Goal: Contribute content: Add original content to the website for others to see

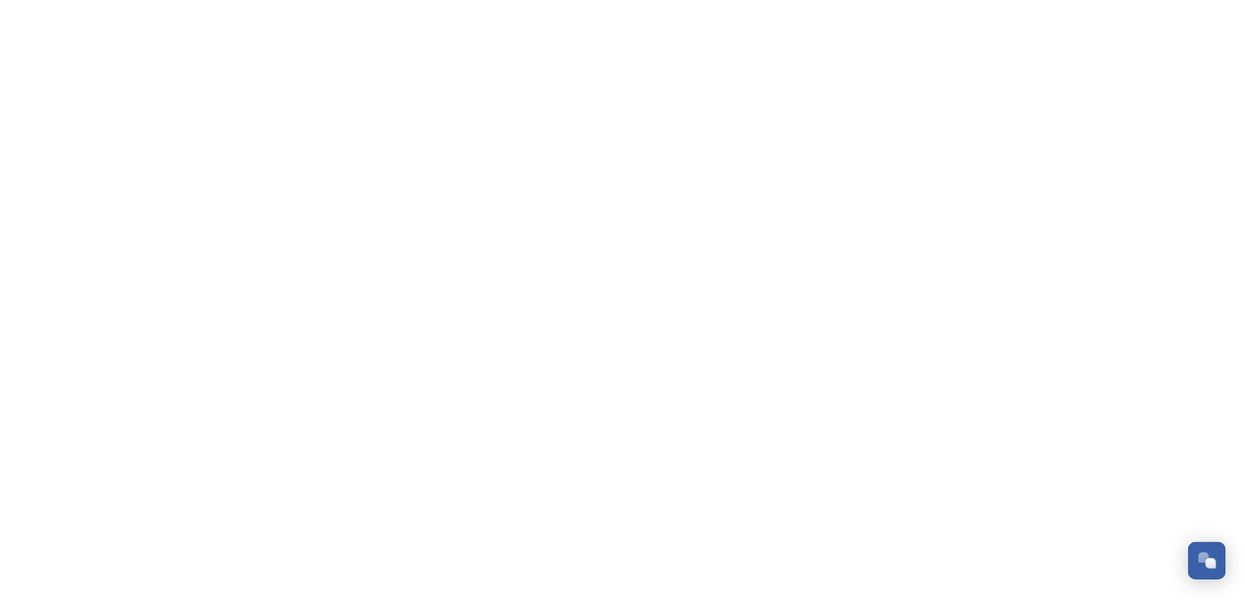
scroll to position [1878, 0]
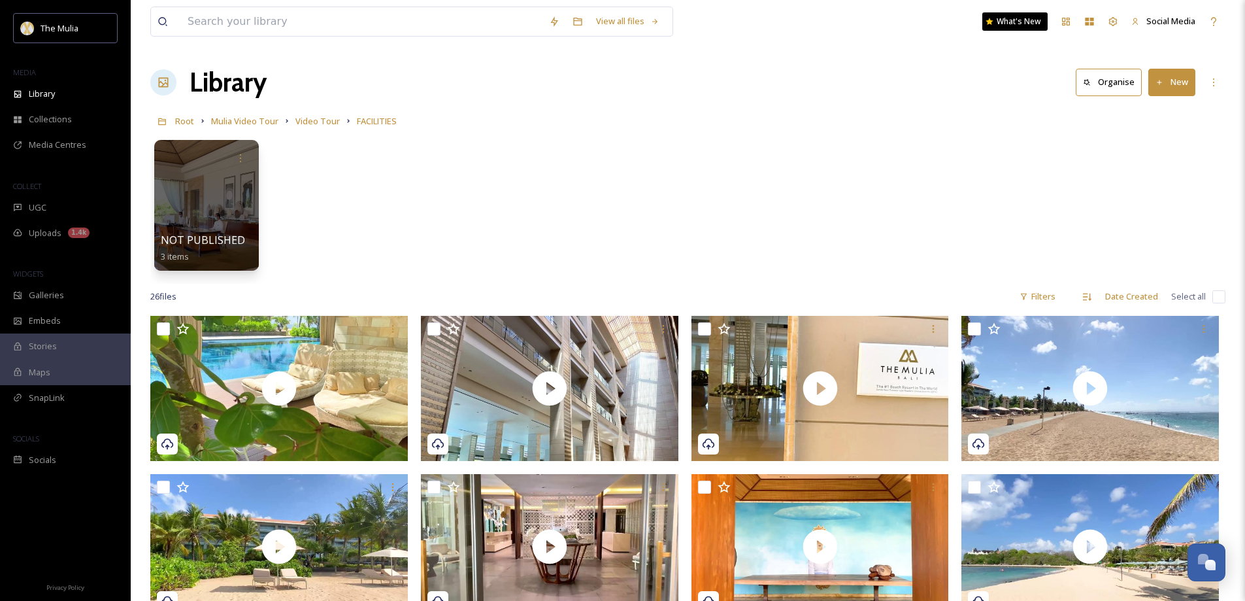
click at [1176, 84] on button "New" at bounding box center [1171, 82] width 47 height 27
click at [1159, 109] on span "File Upload" at bounding box center [1165, 113] width 43 height 12
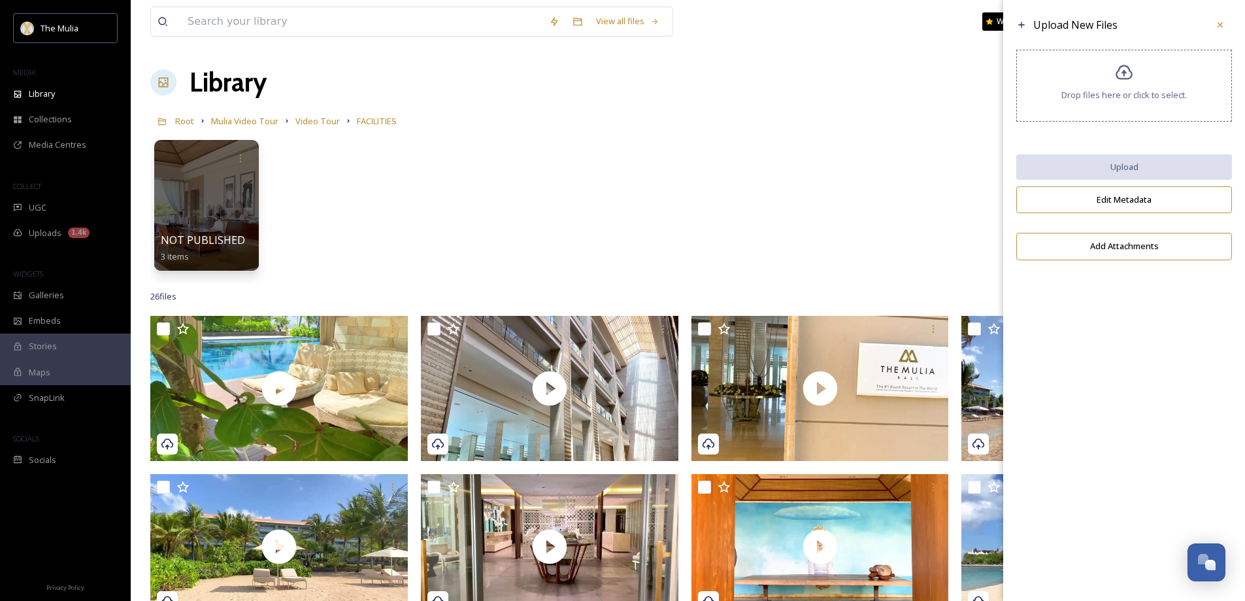
click at [1103, 82] on div "Drop files here or click to select." at bounding box center [1124, 86] width 216 height 72
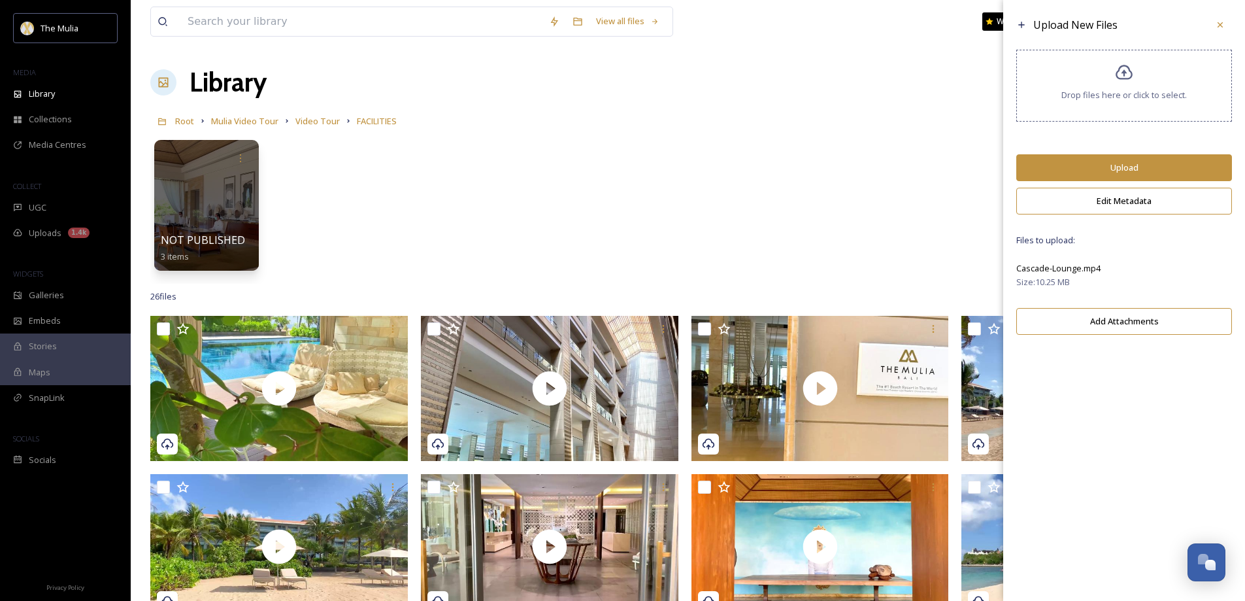
click at [1123, 166] on button "Upload" at bounding box center [1124, 167] width 216 height 27
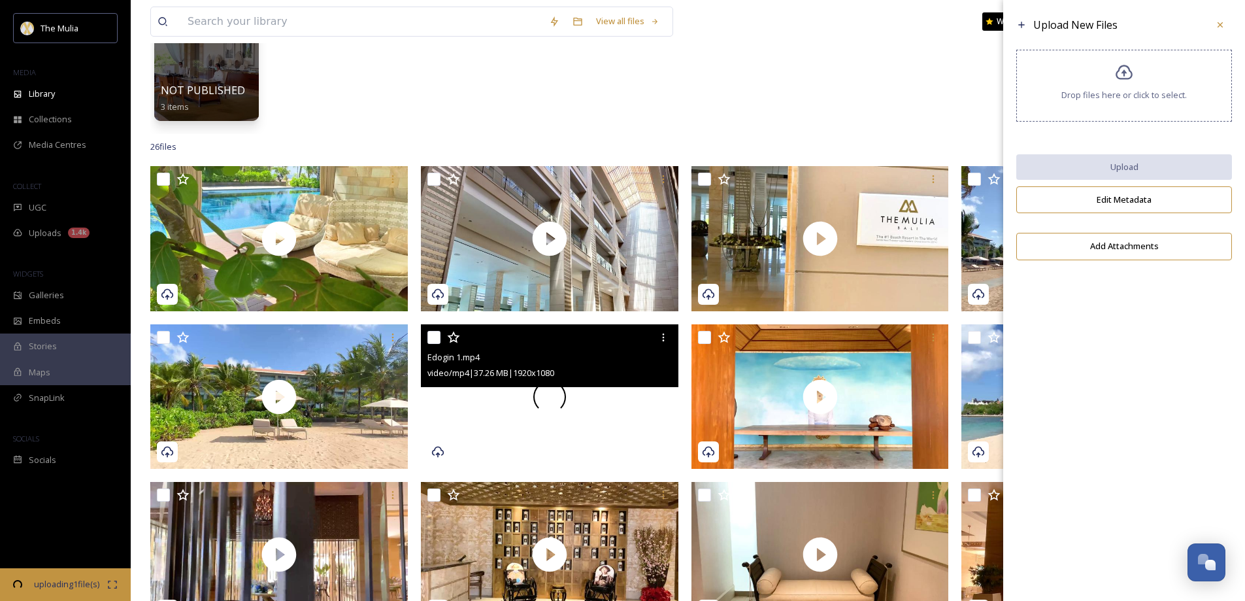
scroll to position [261, 0]
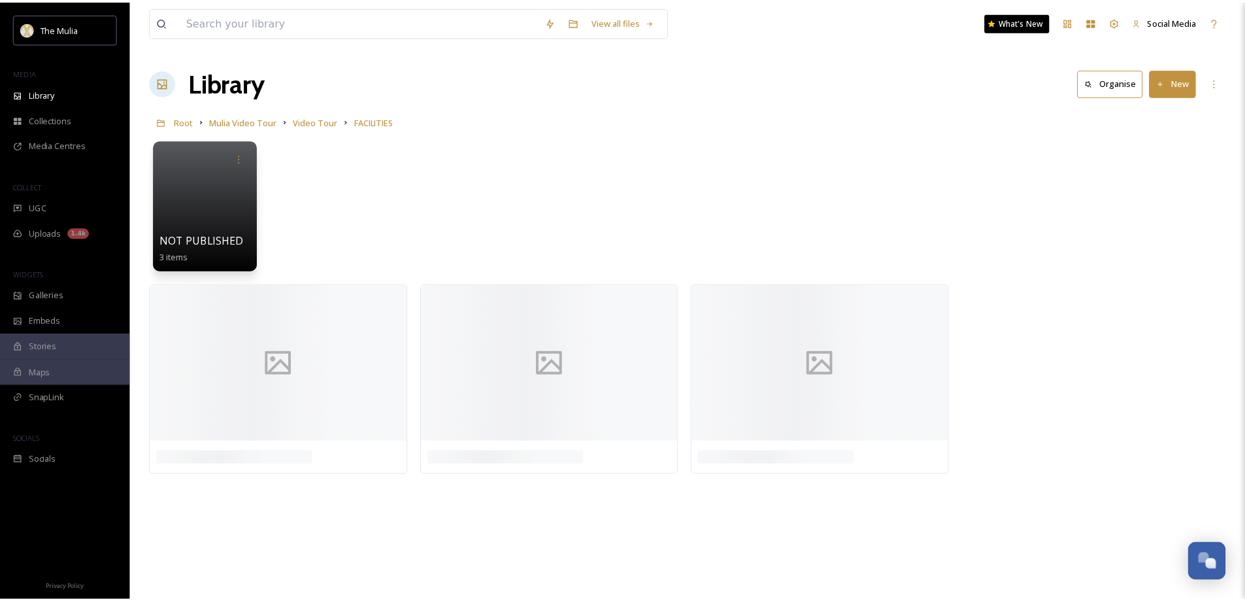
scroll to position [1903, 0]
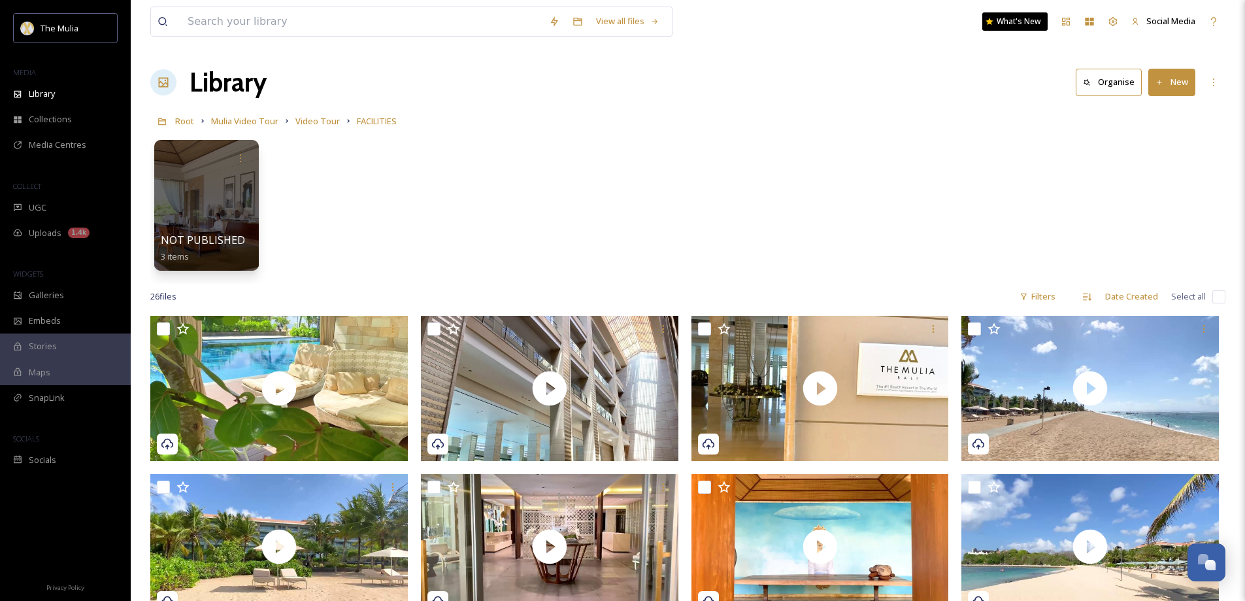
click at [1169, 76] on button "New" at bounding box center [1171, 82] width 47 height 27
click at [1148, 110] on span "File Upload" at bounding box center [1165, 113] width 43 height 12
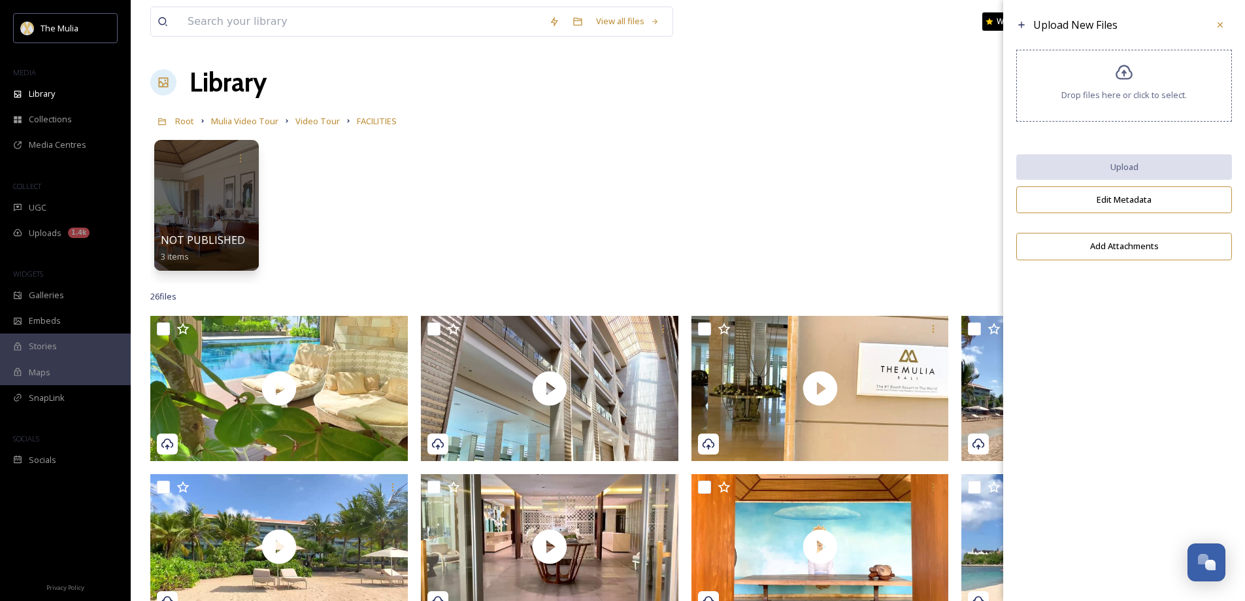
click at [1123, 110] on div "Drop files here or click to select." at bounding box center [1124, 86] width 216 height 72
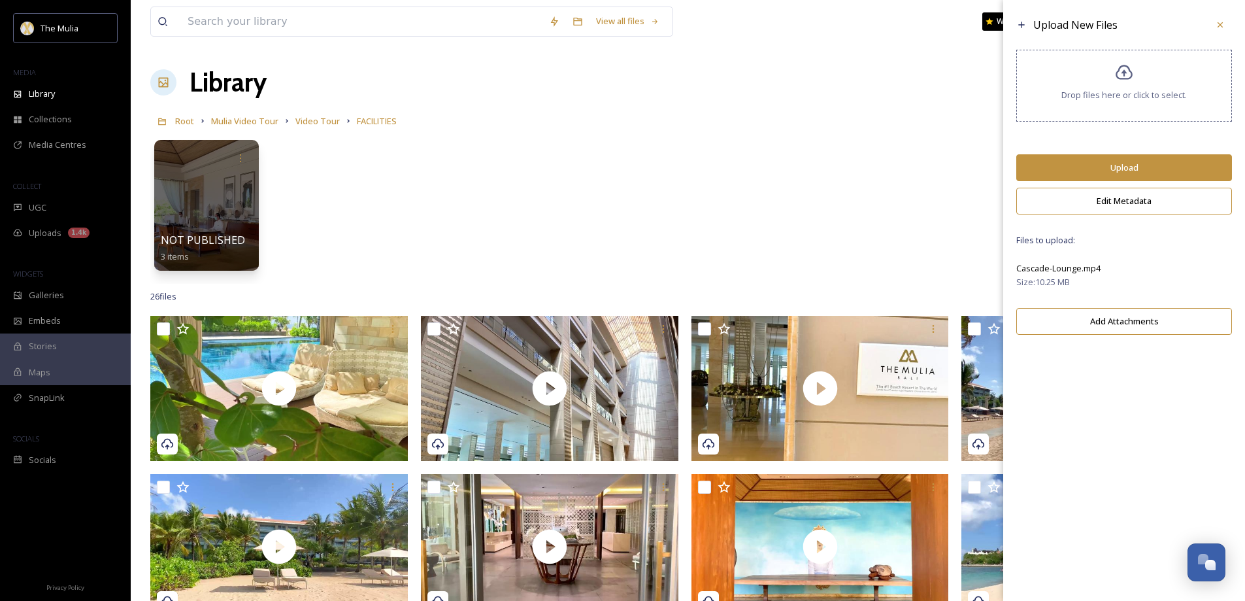
click at [1106, 171] on button "Upload" at bounding box center [1124, 167] width 216 height 27
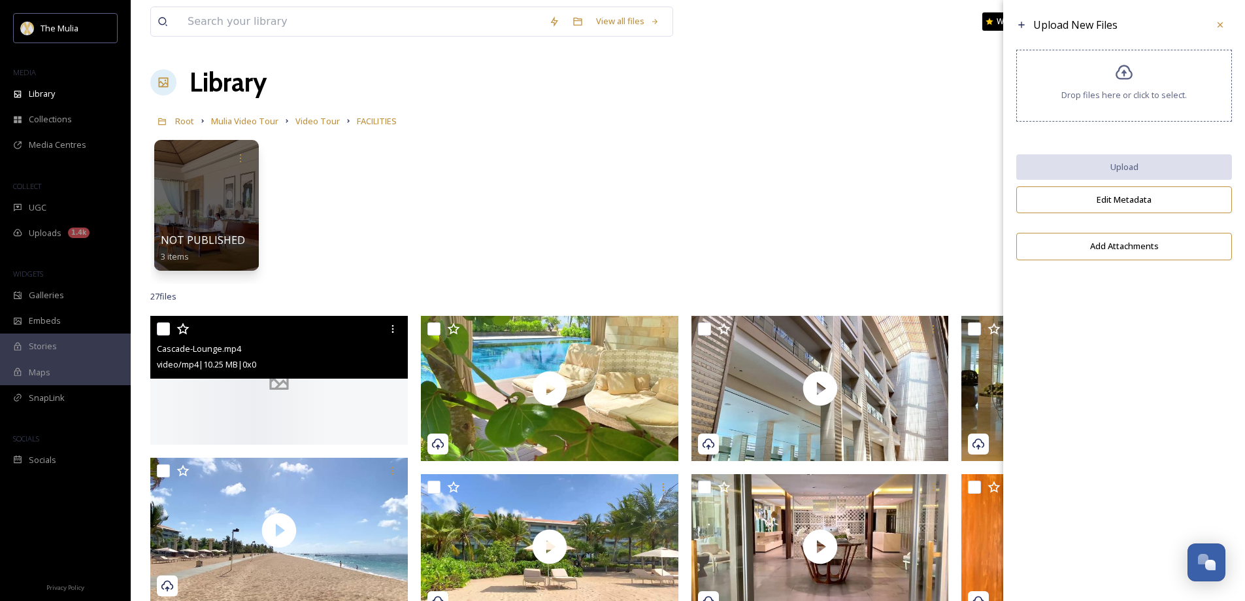
click at [322, 414] on div at bounding box center [278, 380] width 257 height 129
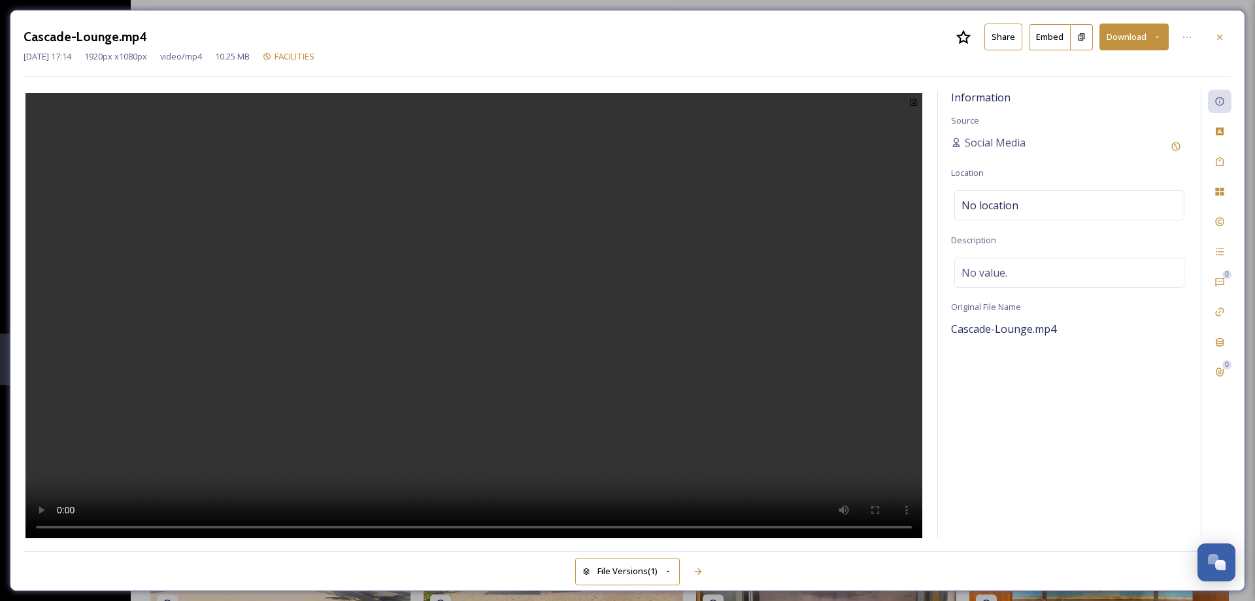
click at [1006, 36] on button "Share" at bounding box center [1003, 37] width 38 height 27
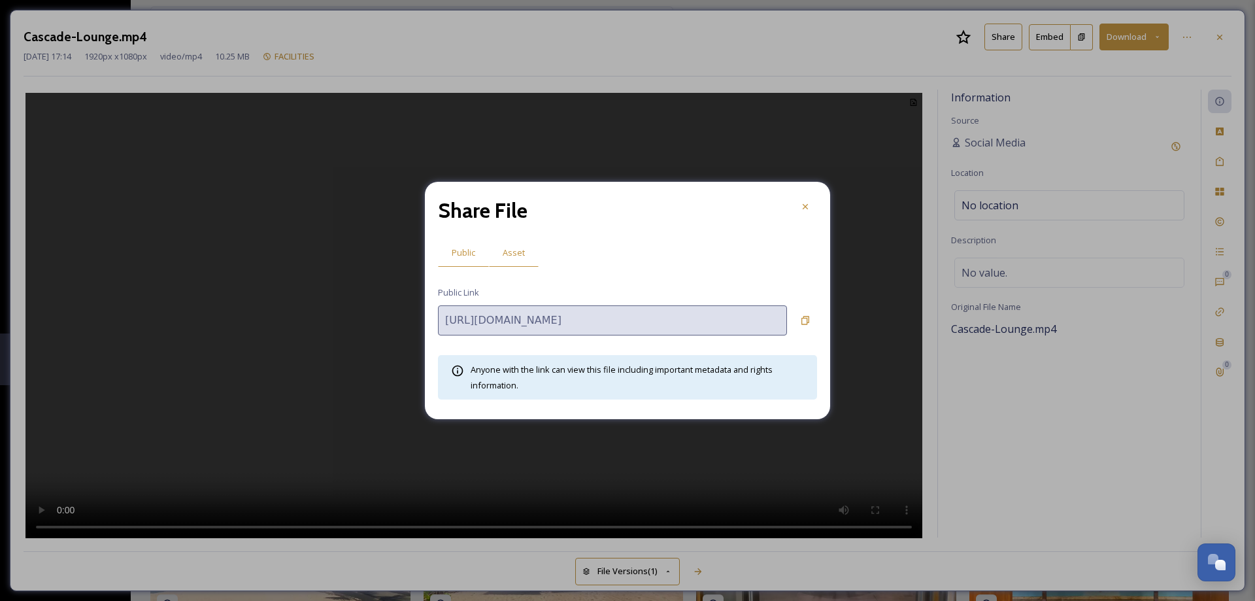
click at [525, 248] on div "Asset" at bounding box center [514, 252] width 50 height 27
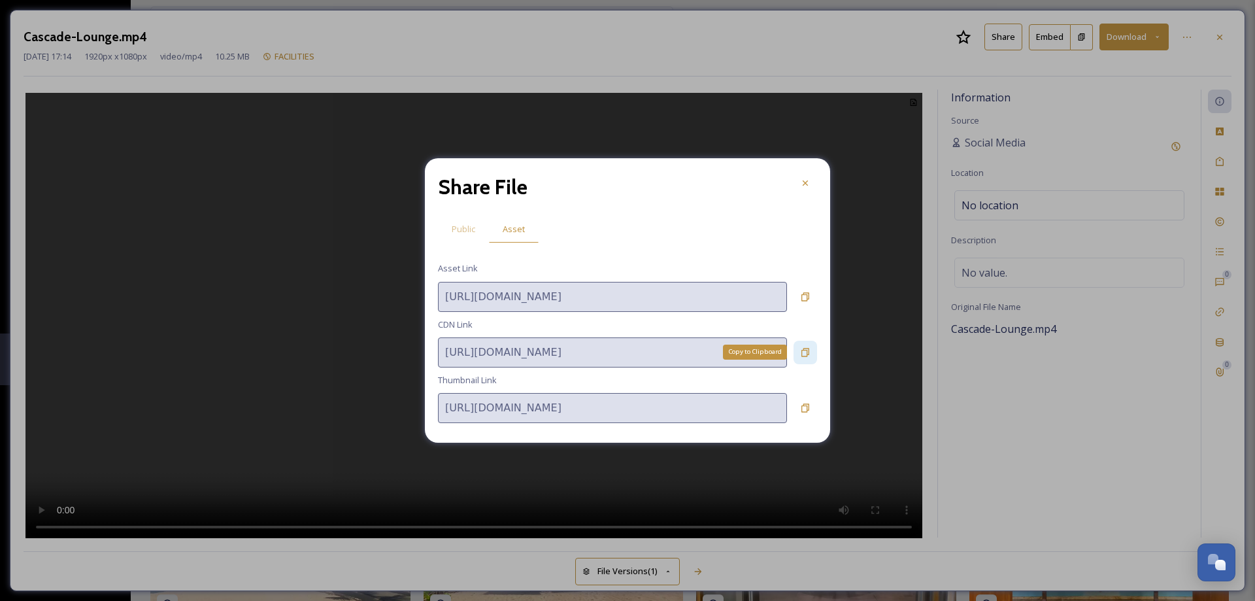
click at [802, 352] on icon at bounding box center [805, 352] width 8 height 8
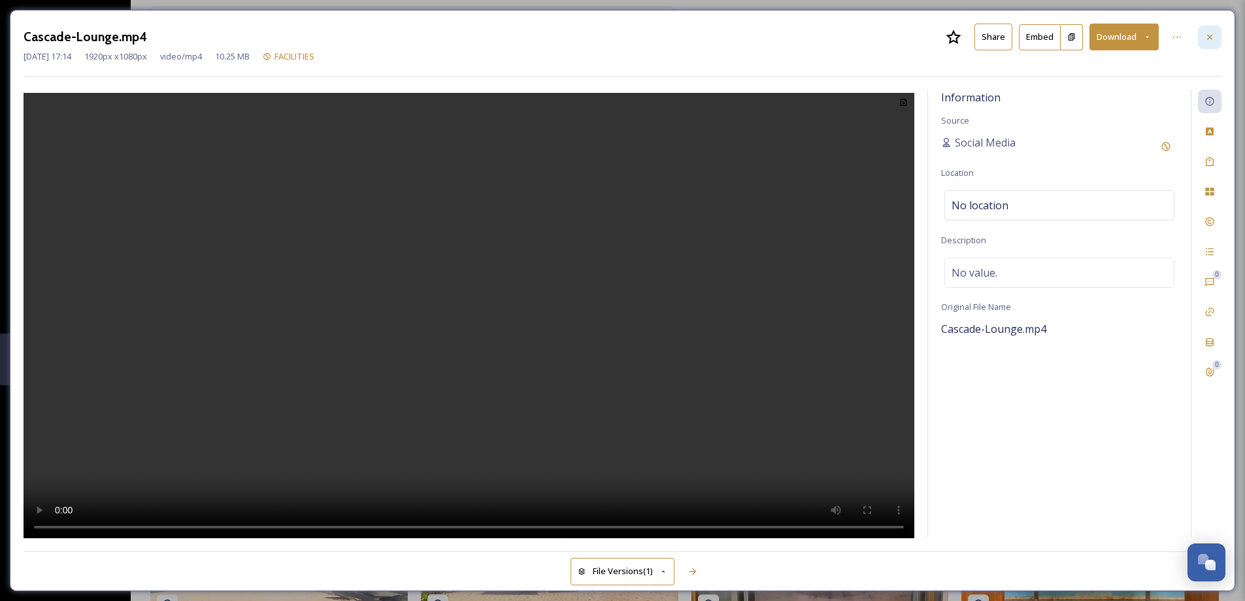
click at [1214, 40] on icon at bounding box center [1209, 37] width 10 height 10
